Goal: Task Accomplishment & Management: Manage account settings

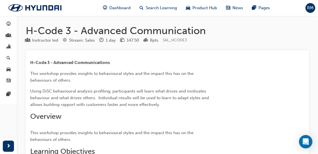
scroll to position [382, 0]
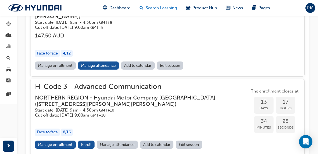
click at [165, 3] on div "Search Learning" at bounding box center [158, 7] width 46 height 11
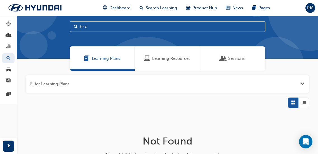
scroll to position [5, 0]
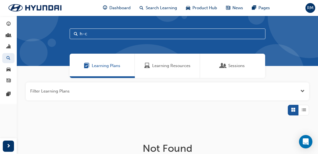
click at [162, 65] on span "Learning Resources" at bounding box center [171, 66] width 38 height 6
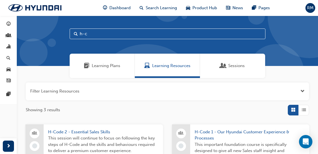
click at [93, 32] on input "h-c" at bounding box center [168, 34] width 196 height 11
click at [101, 136] on span "This session will continue to focus on following the key steps of H-Code and th…" at bounding box center [103, 144] width 110 height 19
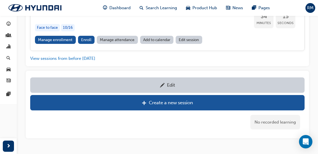
scroll to position [499, 0]
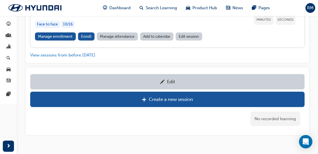
click at [179, 78] on div "Edit" at bounding box center [167, 81] width 266 height 7
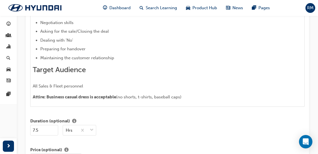
scroll to position [425, 0]
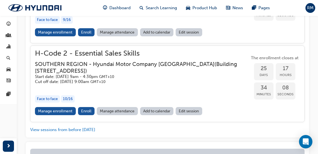
scroll to position [499, 0]
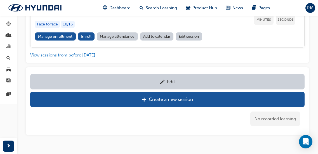
click at [91, 57] on button "View sessions from before [DATE]" at bounding box center [62, 55] width 65 height 6
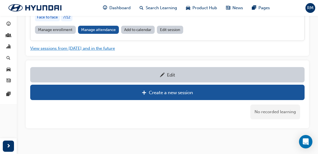
scroll to position [2791, 0]
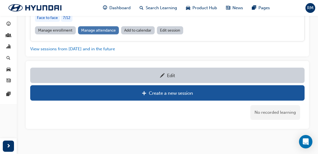
click at [95, 34] on link "Manage attendance" at bounding box center [98, 30] width 41 height 8
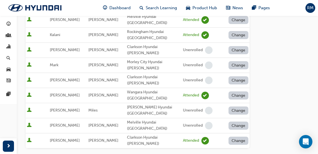
scroll to position [168, 0]
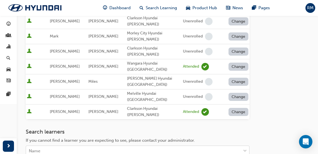
click at [88, 146] on div "Name" at bounding box center [133, 151] width 215 height 10
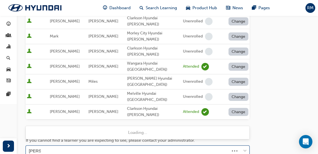
type input "Charbel"
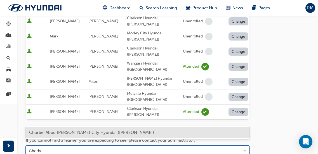
click at [91, 133] on span "Charbel Abou [PERSON_NAME] City Hyundai ([PERSON_NAME])" at bounding box center [91, 132] width 125 height 5
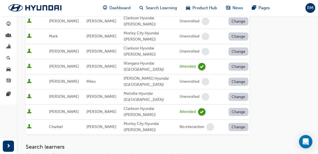
click at [235, 123] on button "Change" at bounding box center [238, 127] width 20 height 8
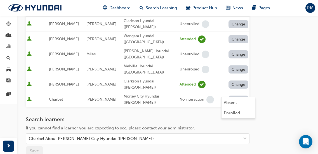
scroll to position [196, 0]
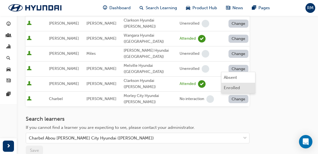
click at [226, 90] on div "Enrolled" at bounding box center [232, 88] width 16 height 6
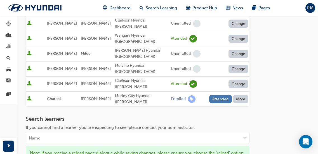
click at [221, 95] on button "Attended" at bounding box center [220, 99] width 23 height 8
